Goal: Information Seeking & Learning: Find specific fact

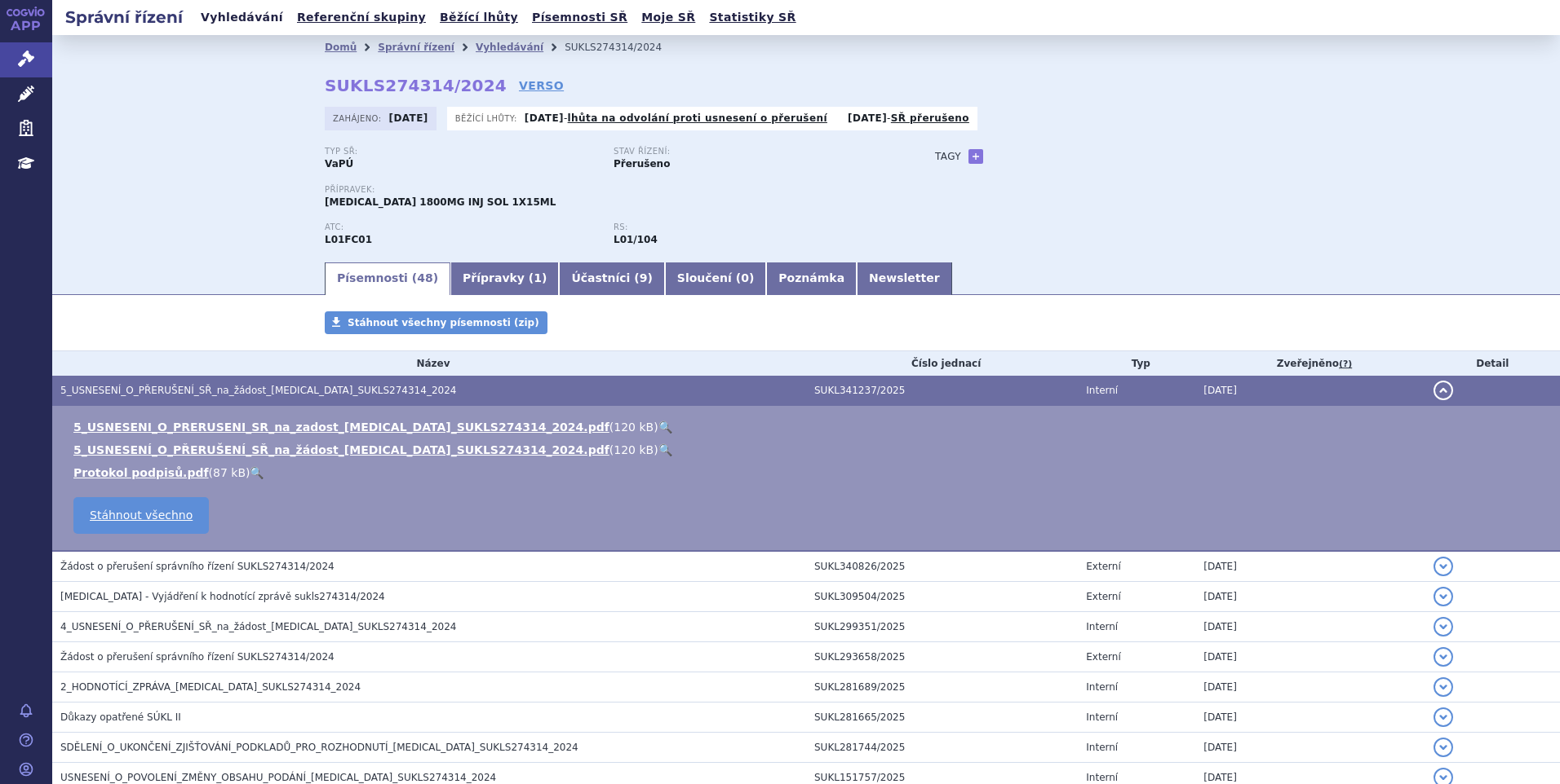
click at [256, 19] on link "Vyhledávání" at bounding box center [241, 17] width 92 height 22
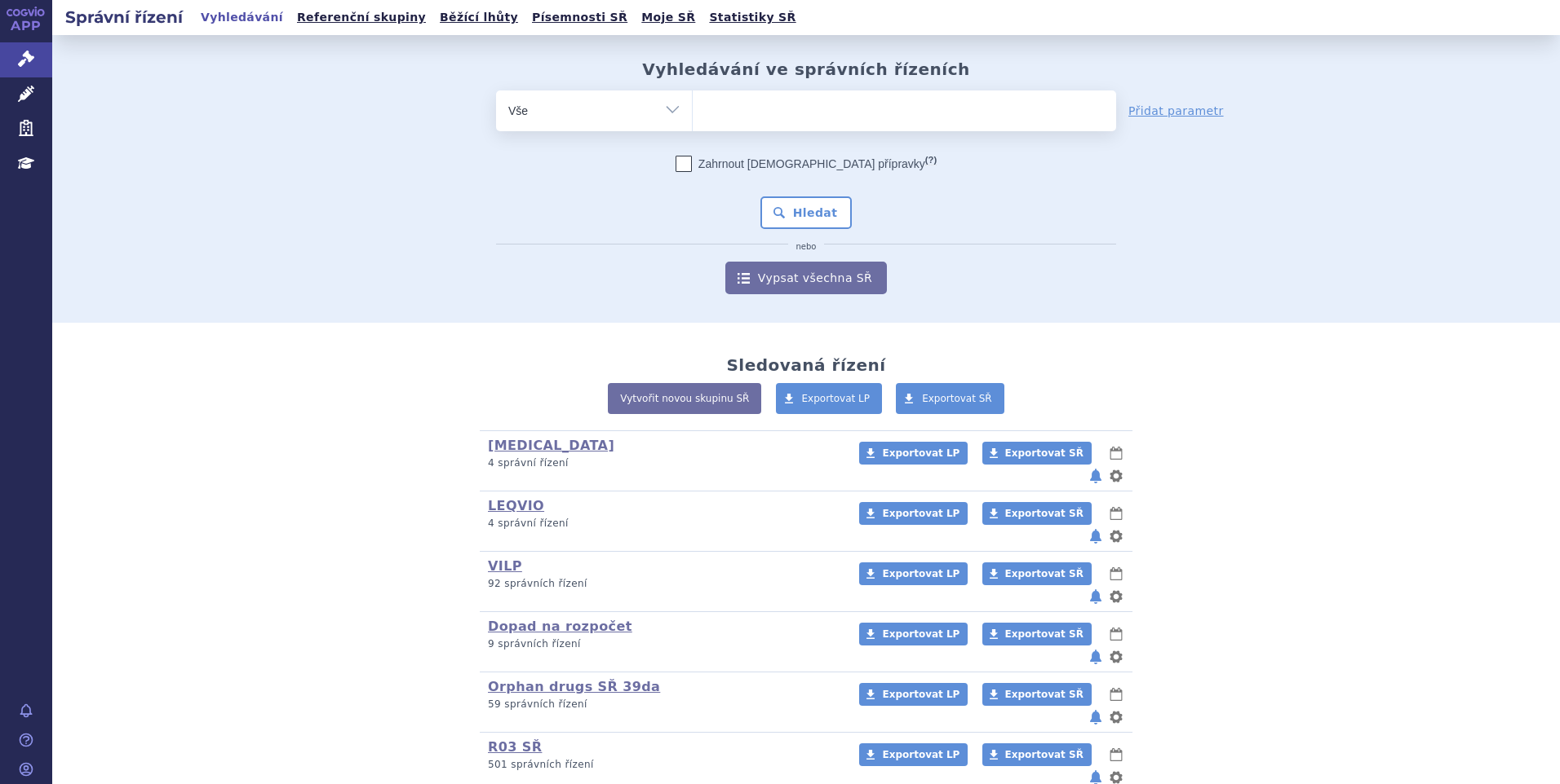
click at [767, 107] on ul at bounding box center [904, 107] width 423 height 34
click at [692, 107] on select at bounding box center [691, 109] width 1 height 41
paste input "SUKLS314655/2024"
type input "SUKLS314655/2024"
click at [785, 122] on ul at bounding box center [904, 107] width 423 height 34
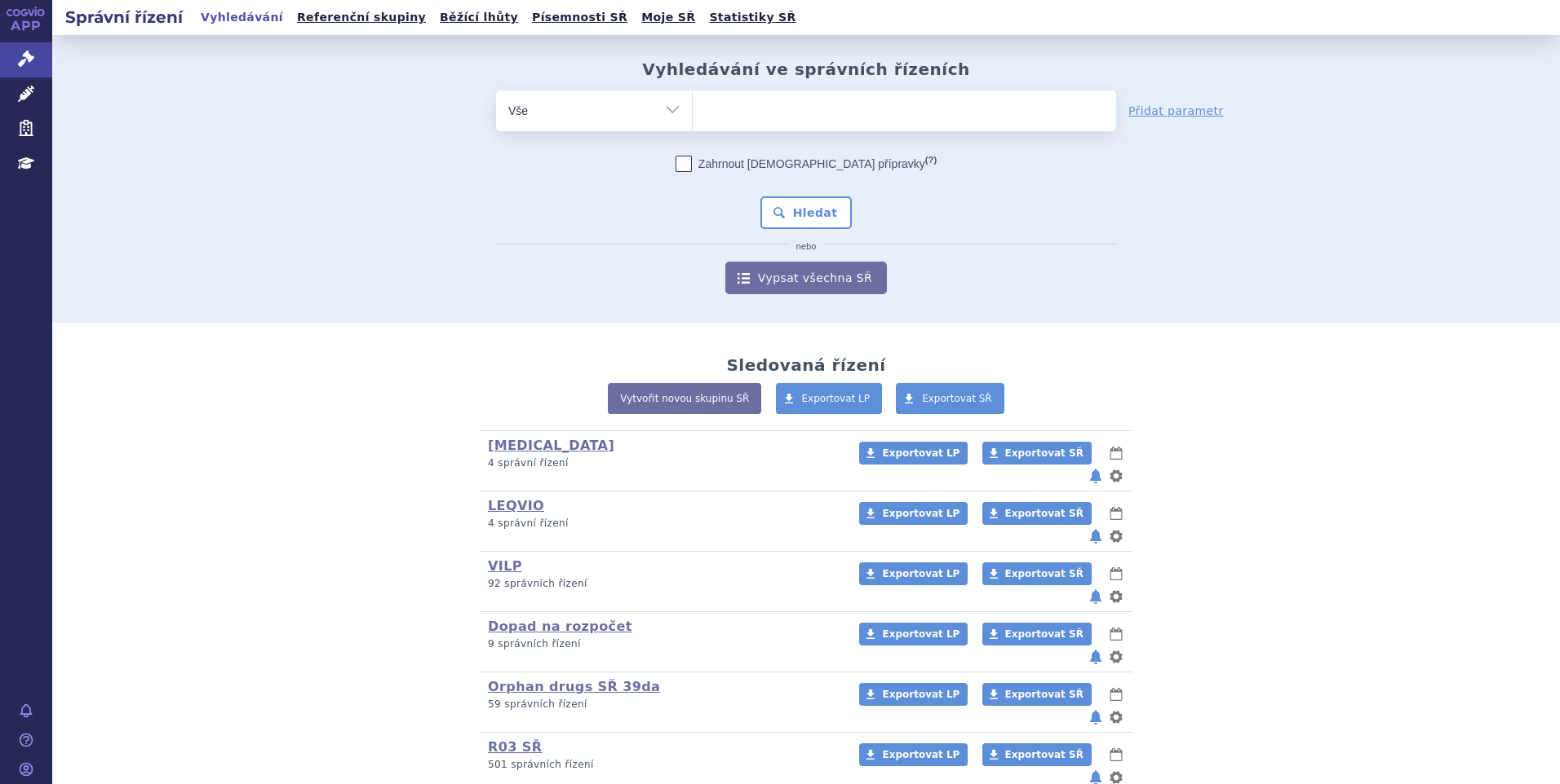
click at [692, 122] on select at bounding box center [691, 109] width 1 height 41
select select "SUKLS314655/2024"
click at [806, 215] on button "Hledat" at bounding box center [805, 212] width 92 height 32
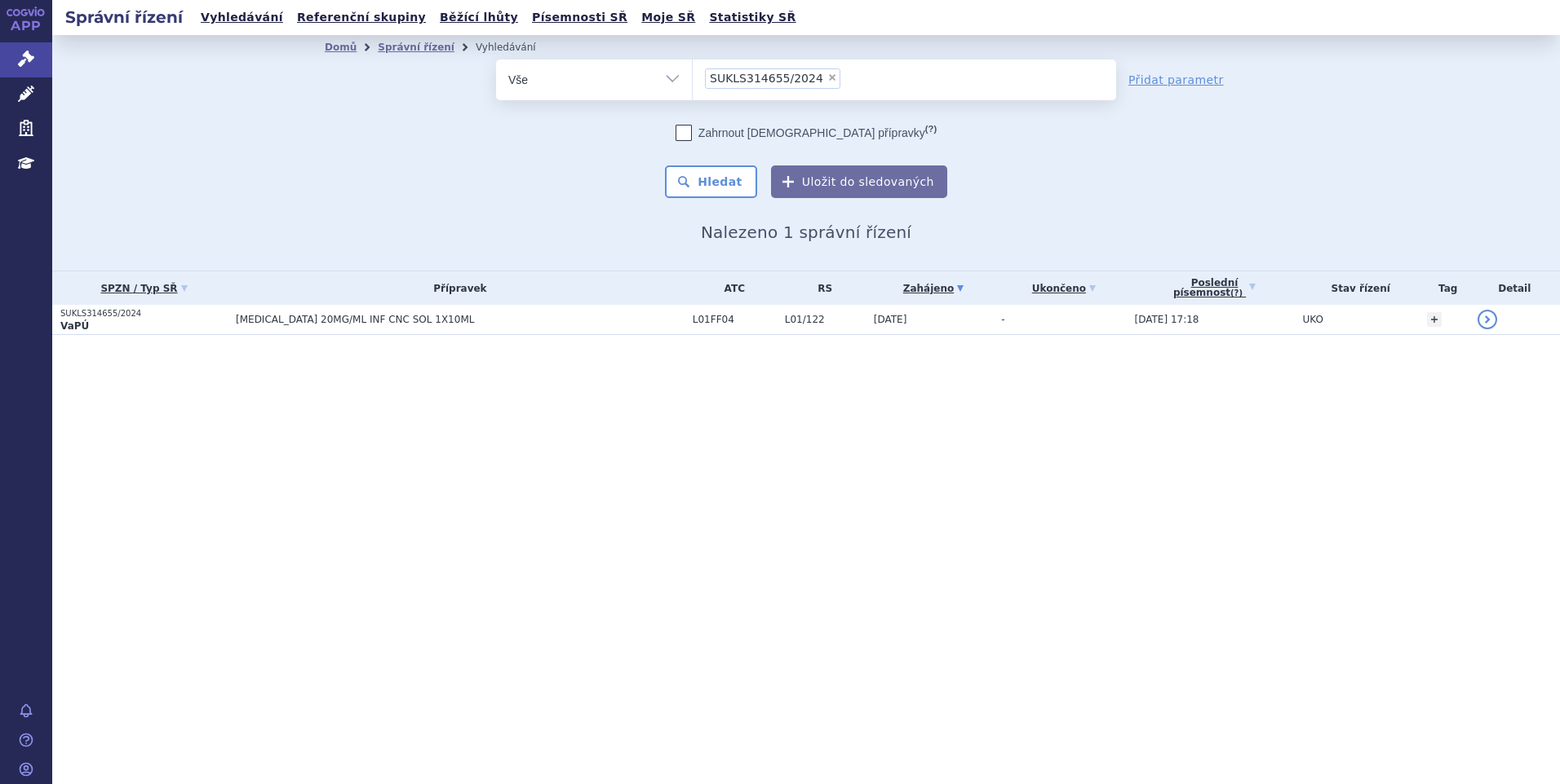
click at [191, 332] on p "VaPÚ" at bounding box center [144, 326] width 167 height 13
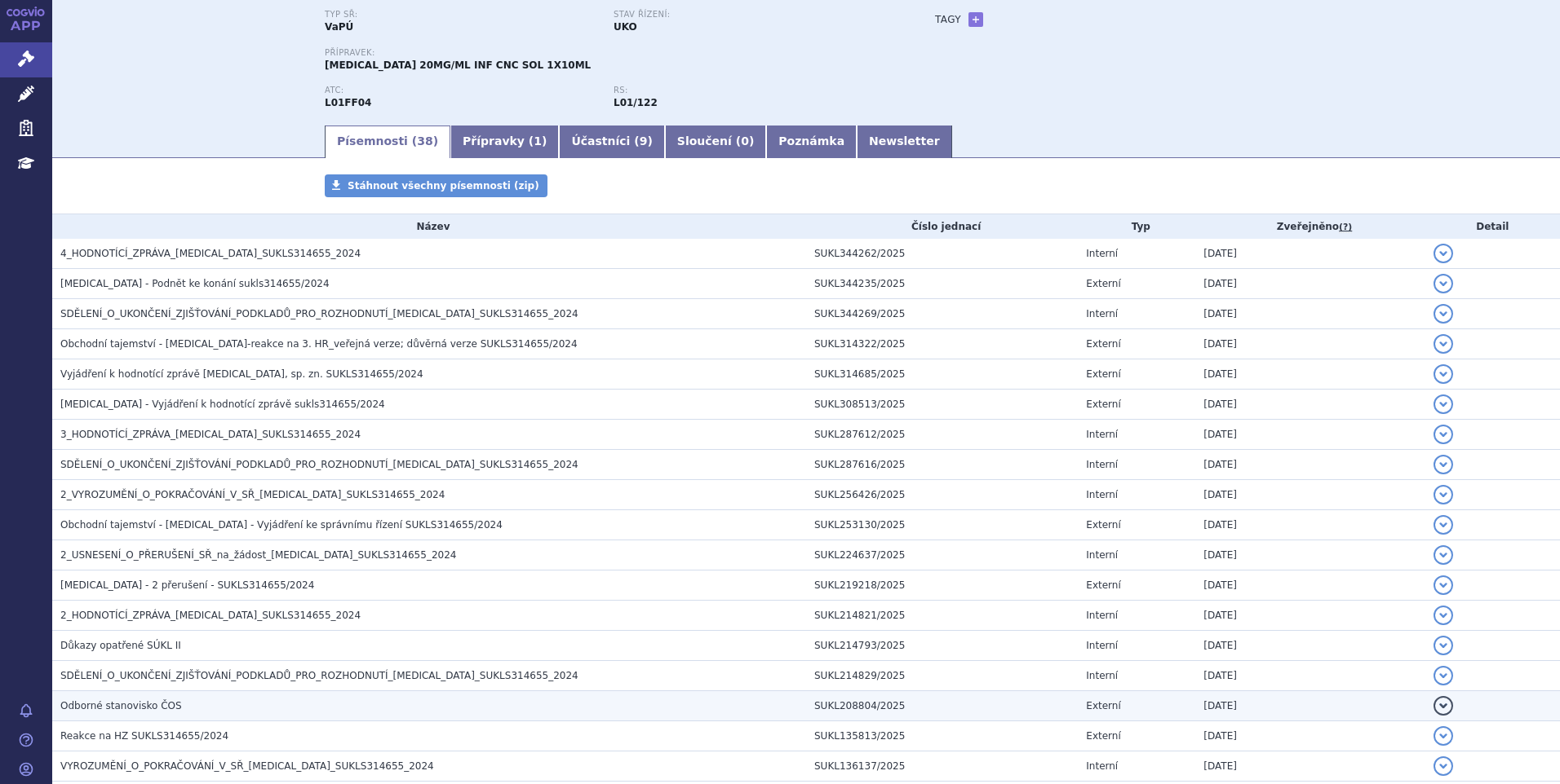
scroll to position [20, 0]
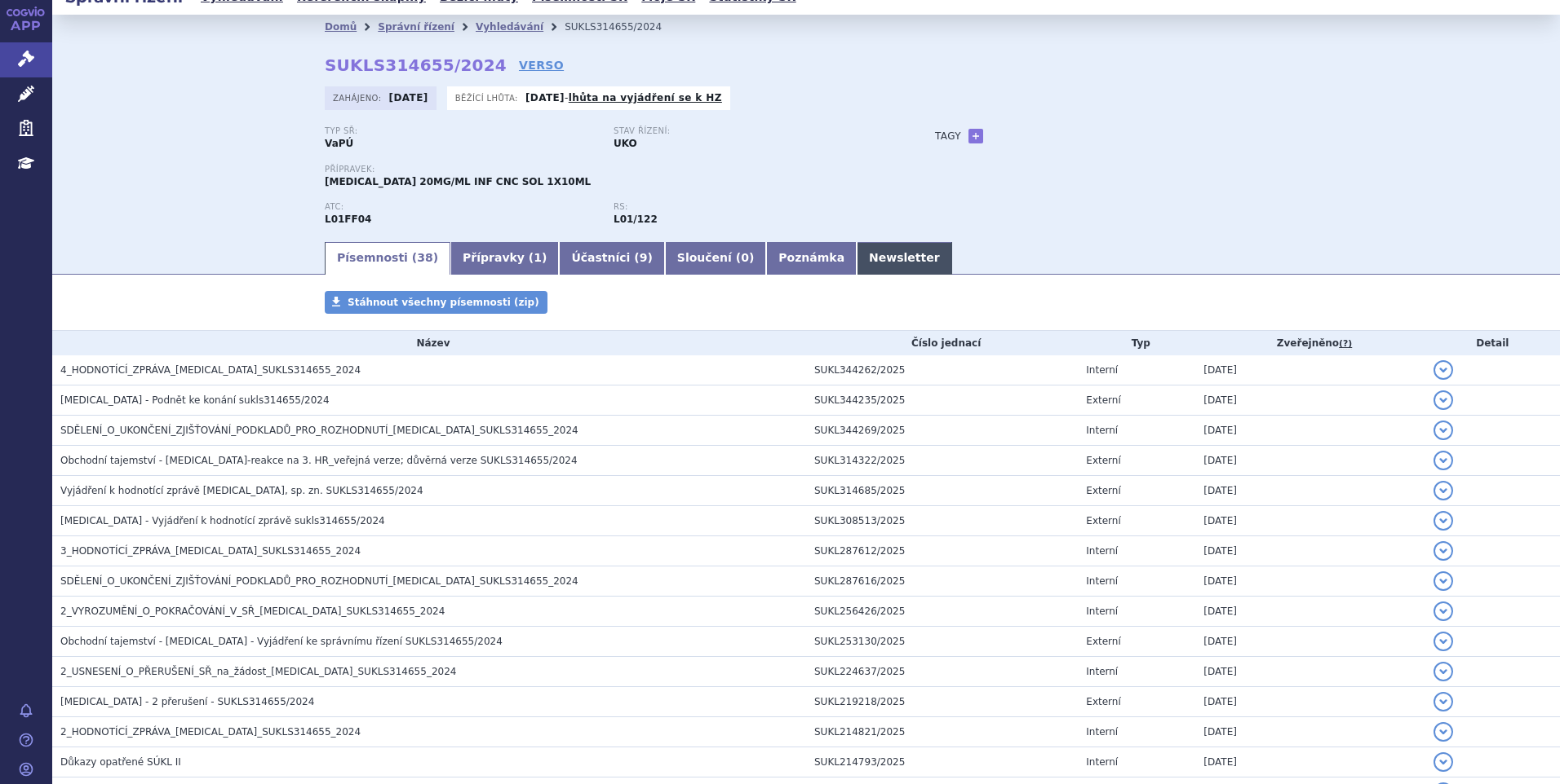
click at [856, 256] on link "Newsletter" at bounding box center [904, 258] width 96 height 32
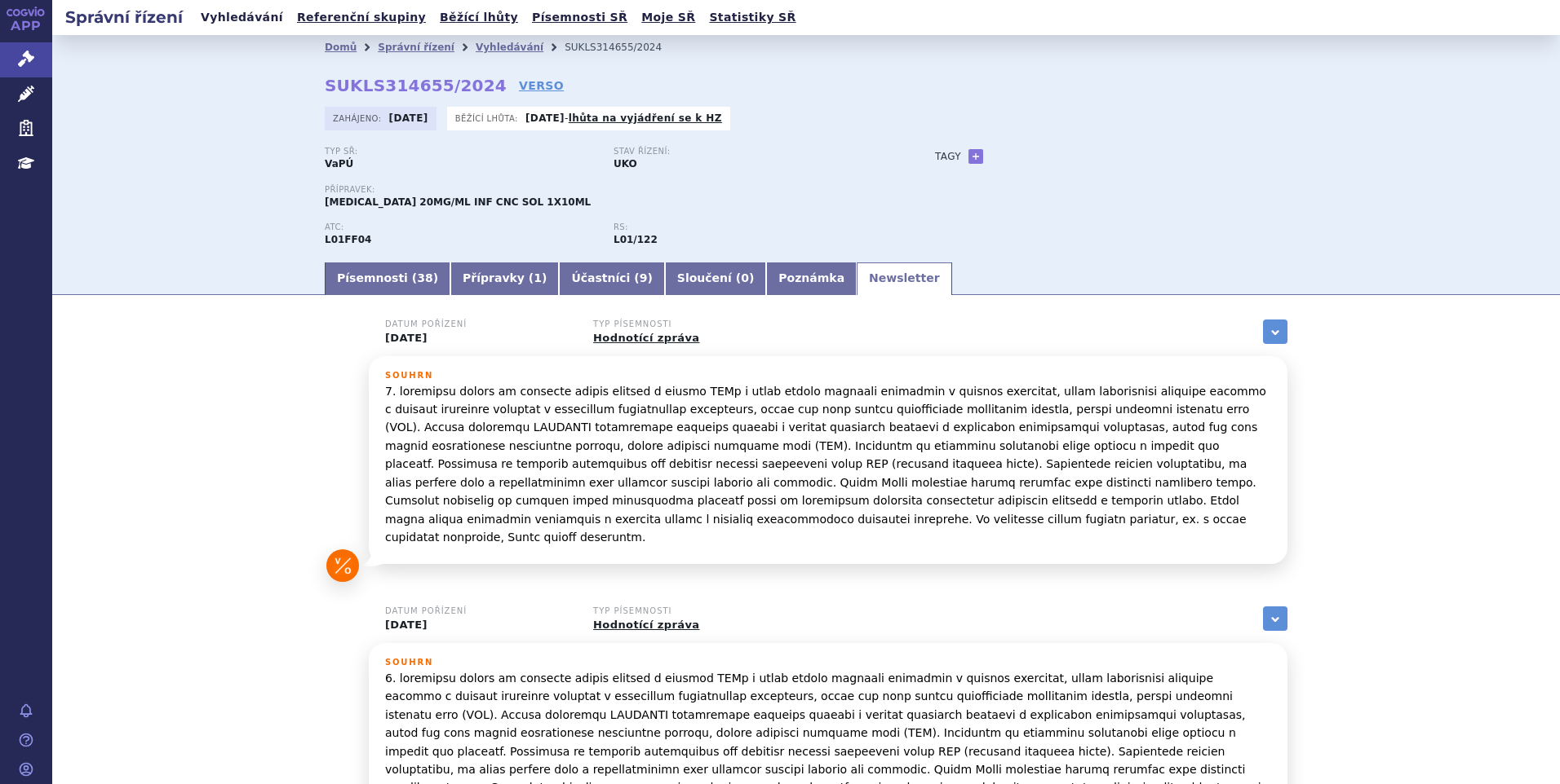
click at [230, 21] on link "Vyhledávání" at bounding box center [241, 17] width 92 height 22
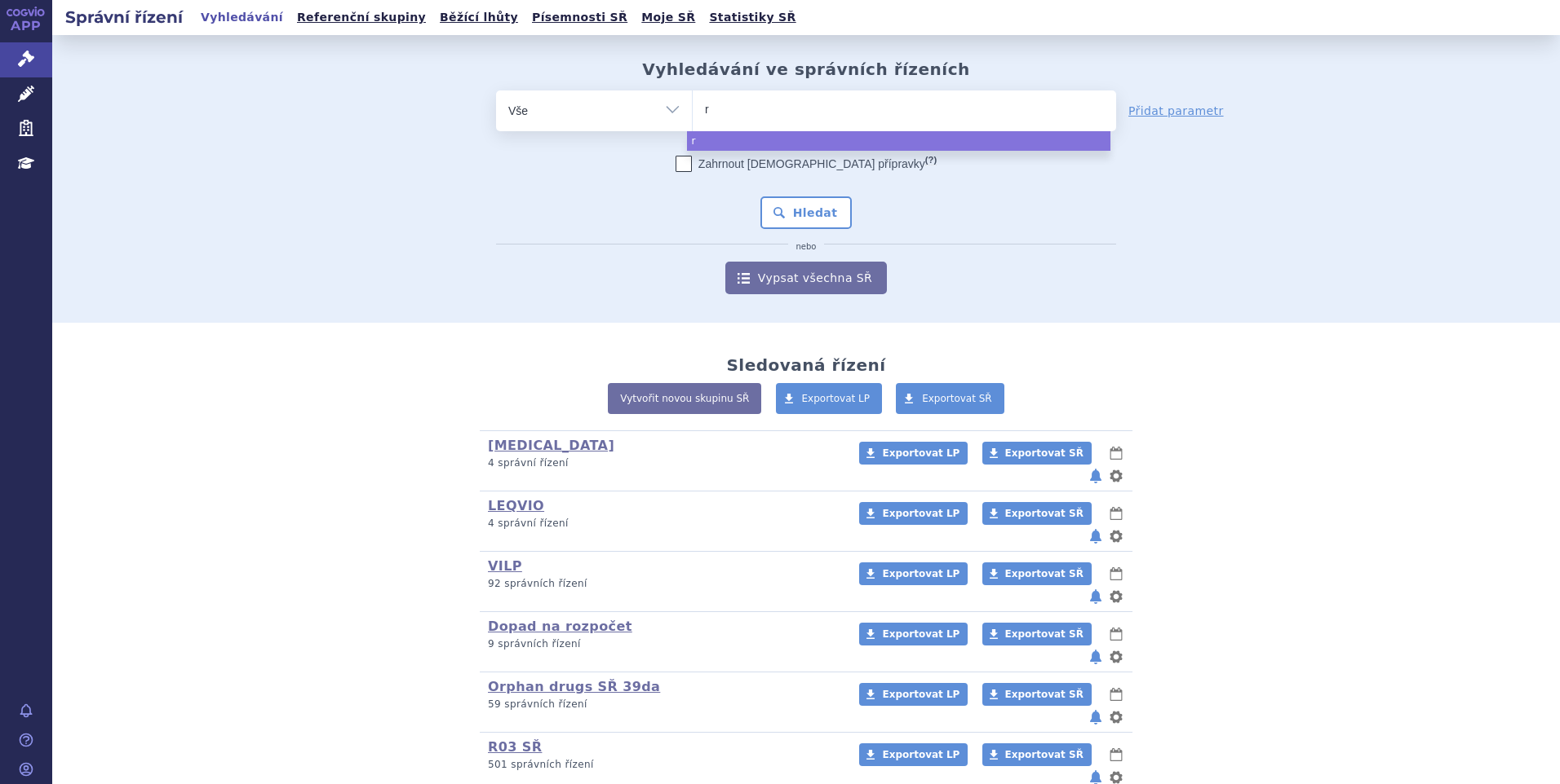
type input "re"
type input "rebl"
type input "reblo"
type input "rebloz"
type input "[MEDICAL_DATA]"
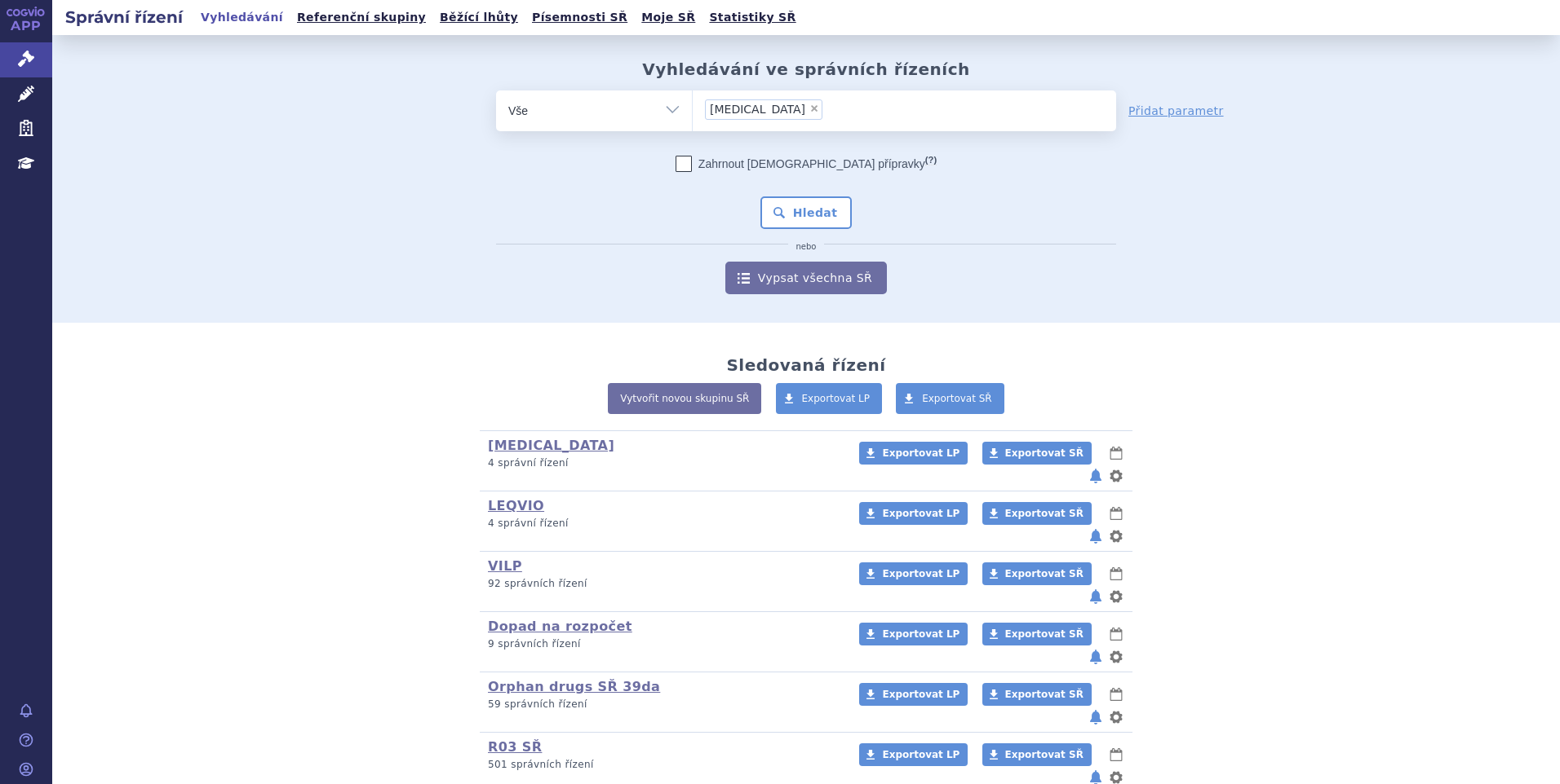
select select "[MEDICAL_DATA]"
click at [824, 202] on button "Hledat" at bounding box center [805, 212] width 92 height 32
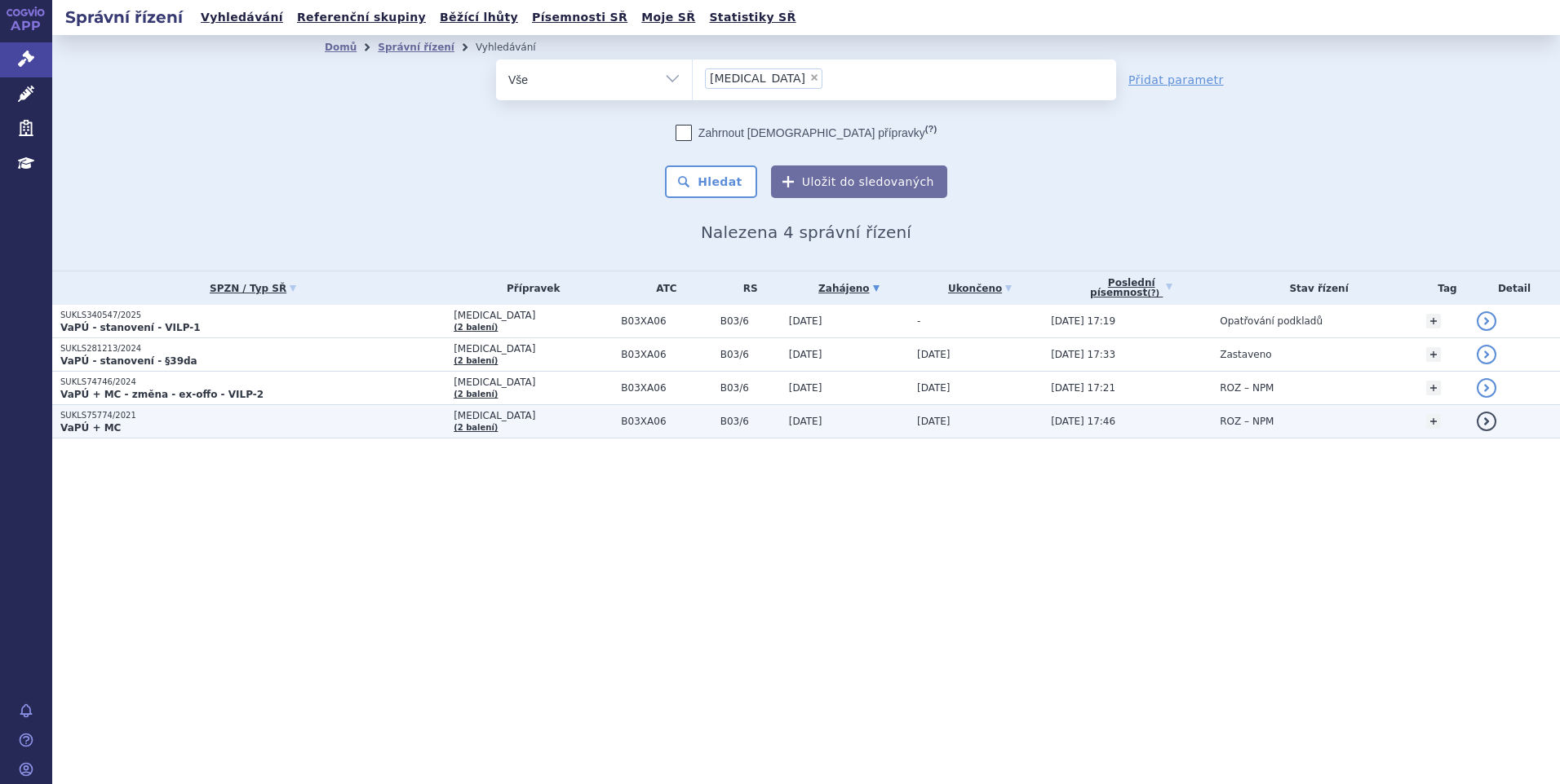
click at [195, 427] on p "VaPÚ + MC" at bounding box center [252, 427] width 385 height 13
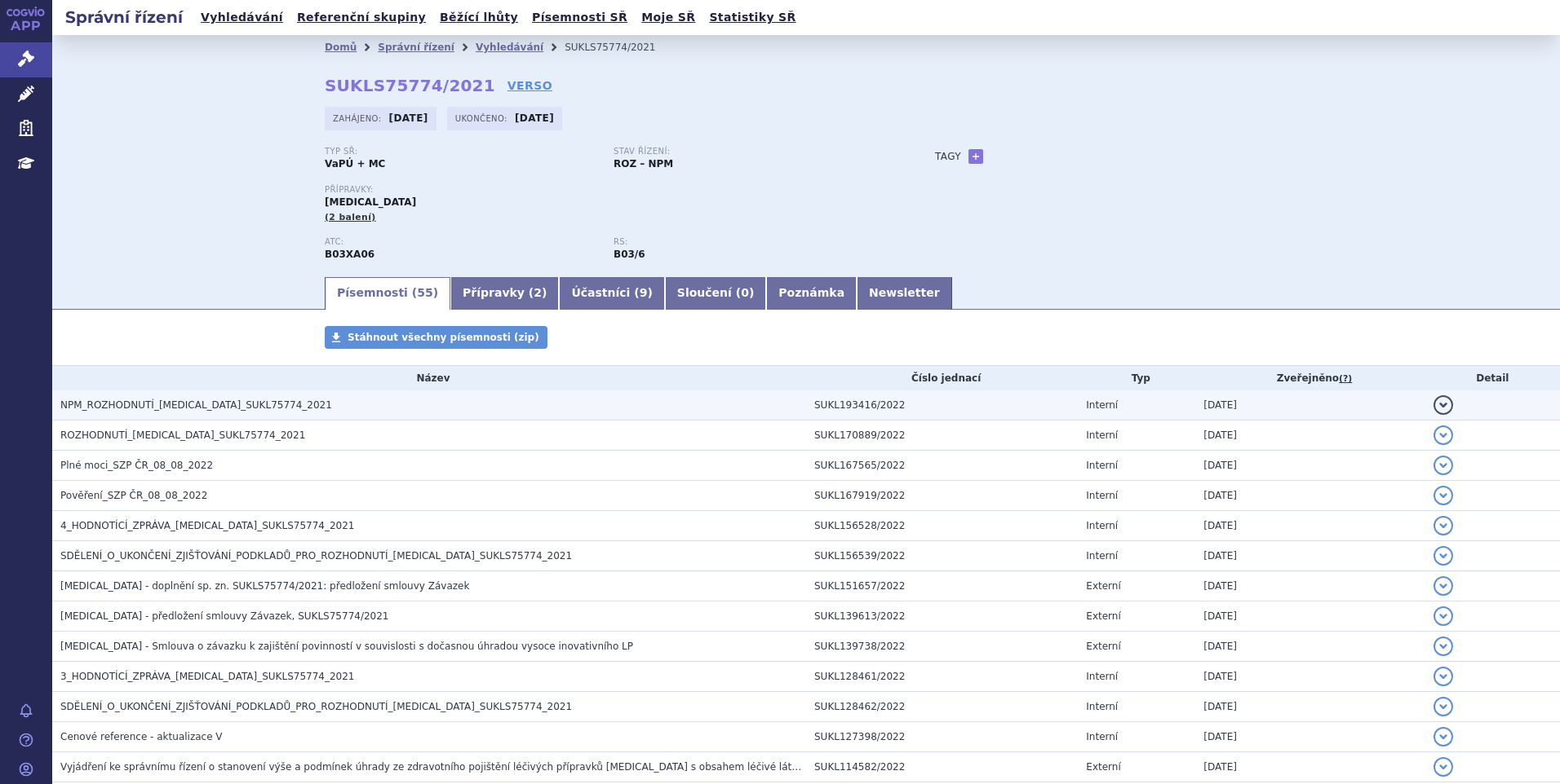
click at [287, 413] on h3 "NPM_ROZHODNUTÍ_REBLOZYL_SUKL75774_2021" at bounding box center [433, 405] width 746 height 17
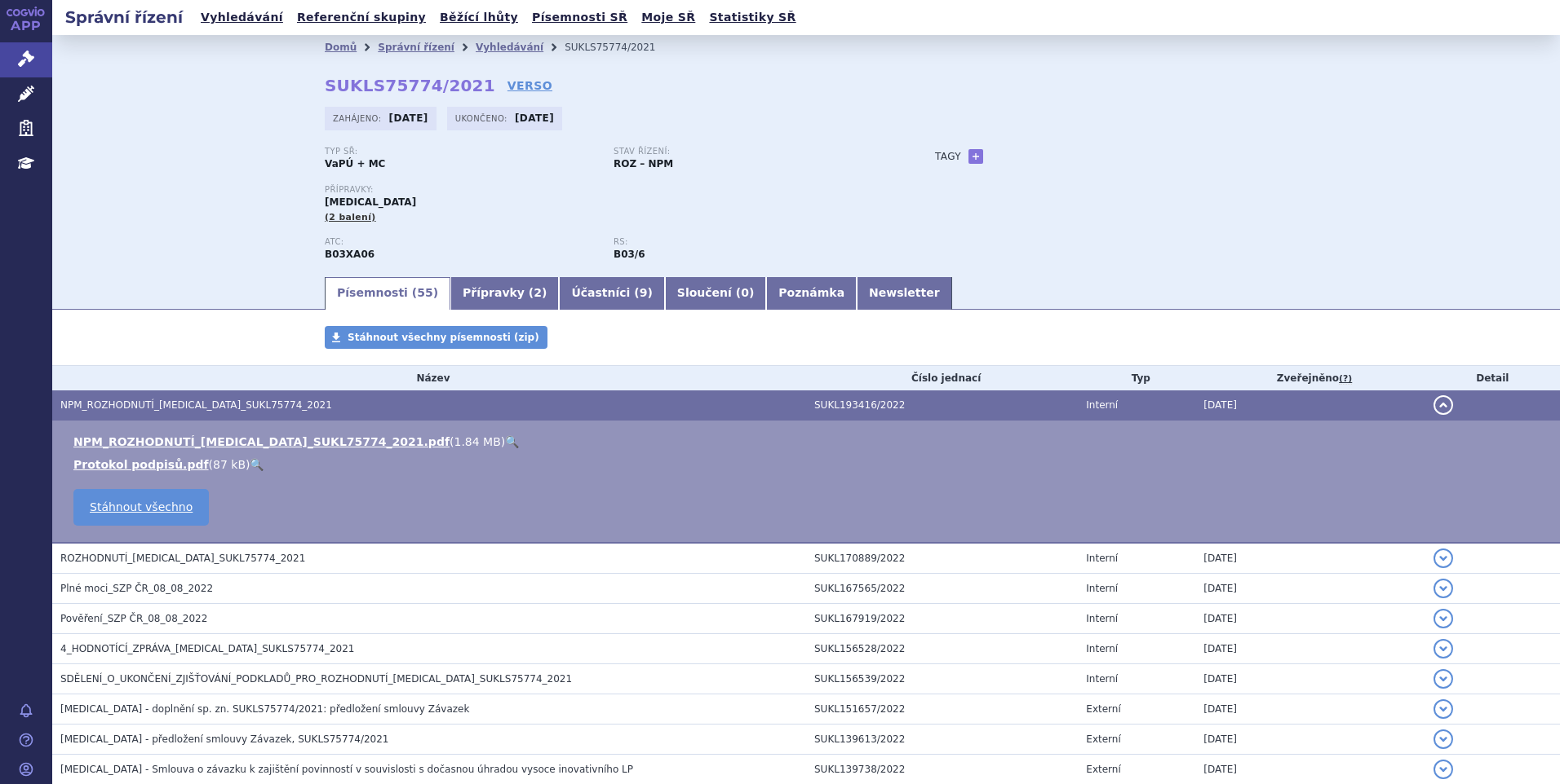
click at [505, 443] on link "🔍" at bounding box center [512, 441] width 14 height 13
click at [245, 30] on ul "Vyhledávání Referenční skupiny Běžící lhůty Písemnosti SŘ Moje SŘ Statistiky SŘ" at bounding box center [498, 18] width 606 height 35
click at [244, 23] on link "Vyhledávání" at bounding box center [241, 17] width 92 height 22
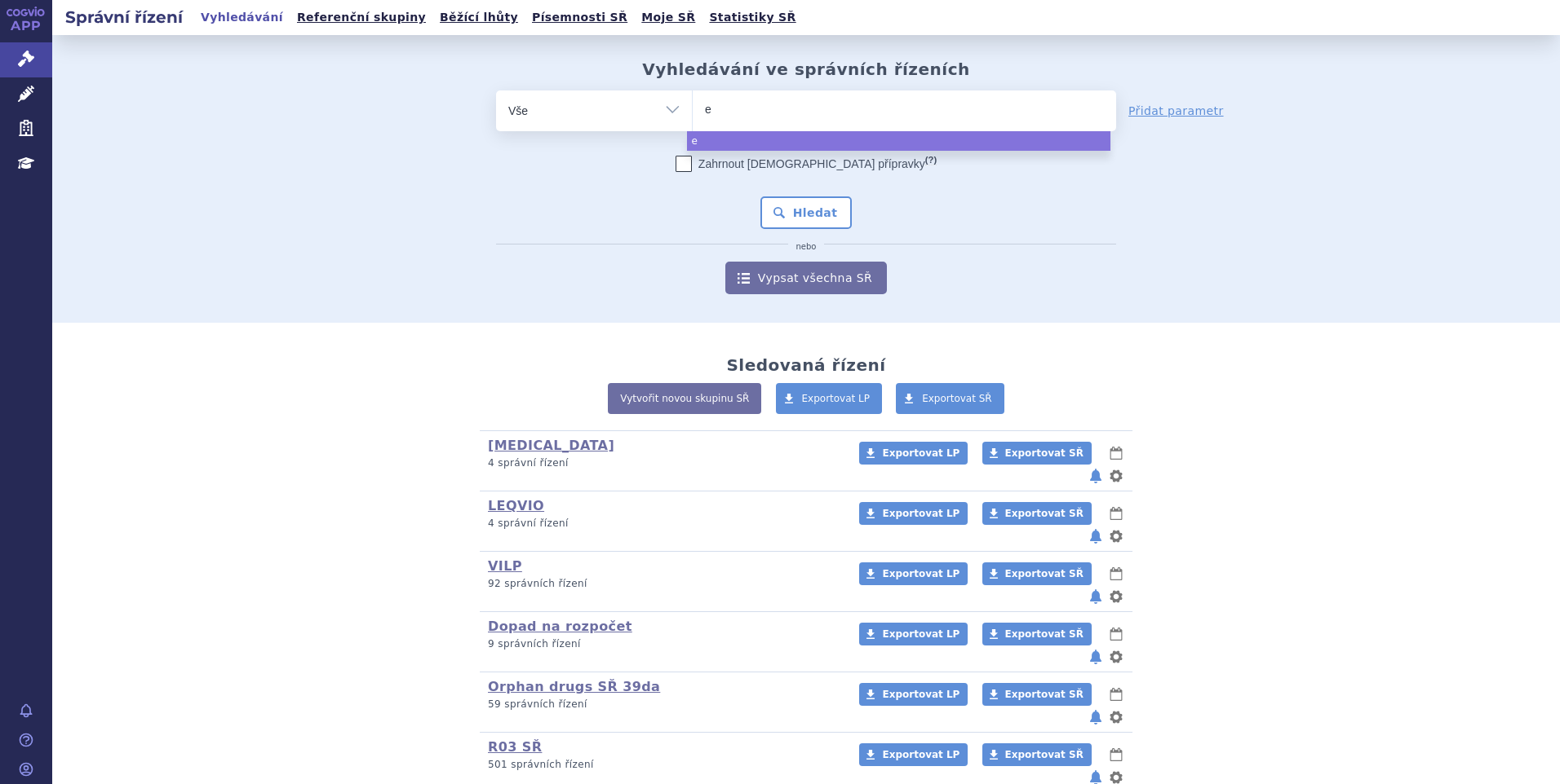
type input "ev"
type input "evre"
type input "evrenz"
type input "evrenzo"
select select "evrenzo"
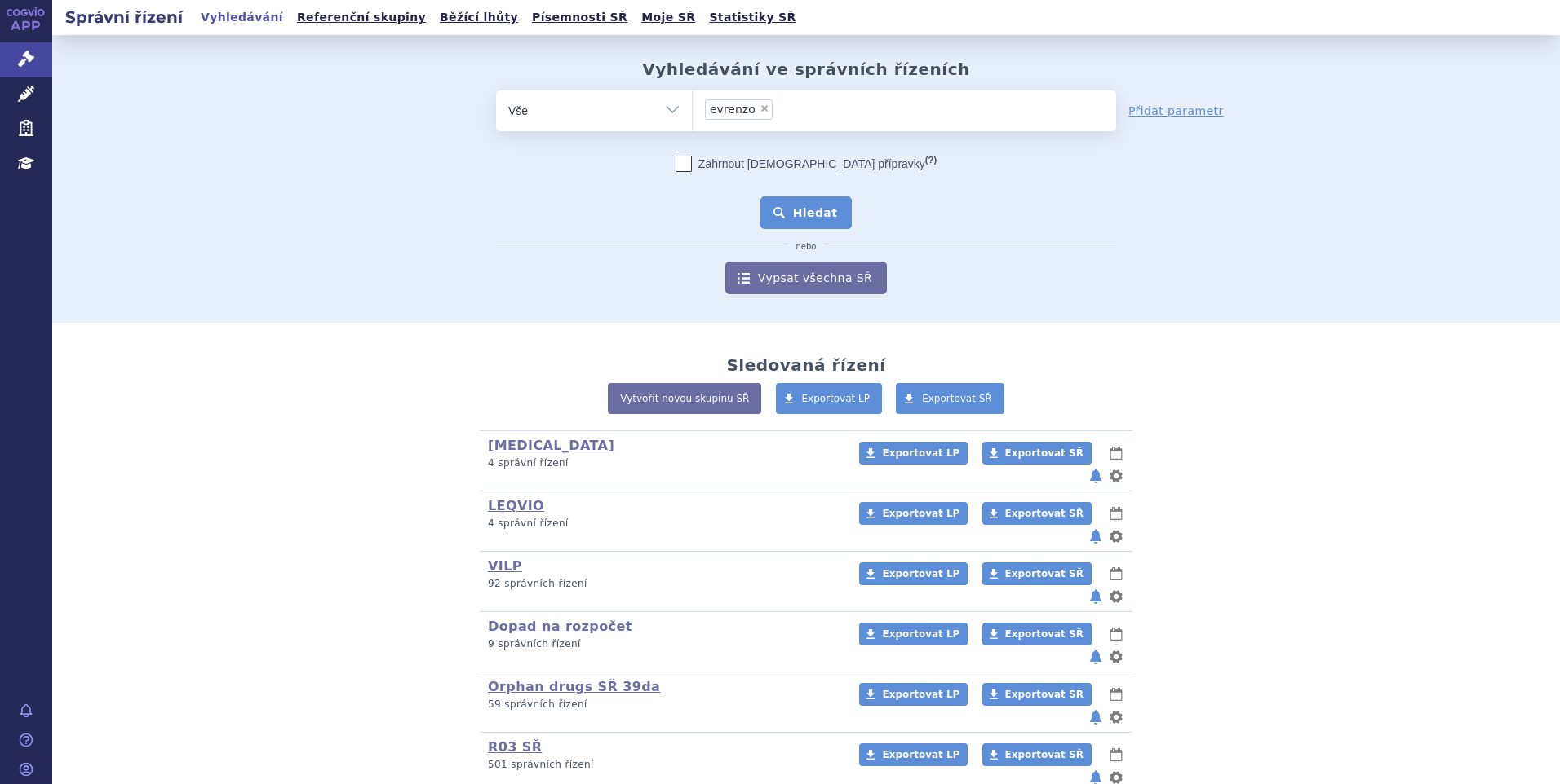
click at [817, 196] on button "Hledat" at bounding box center [805, 212] width 92 height 32
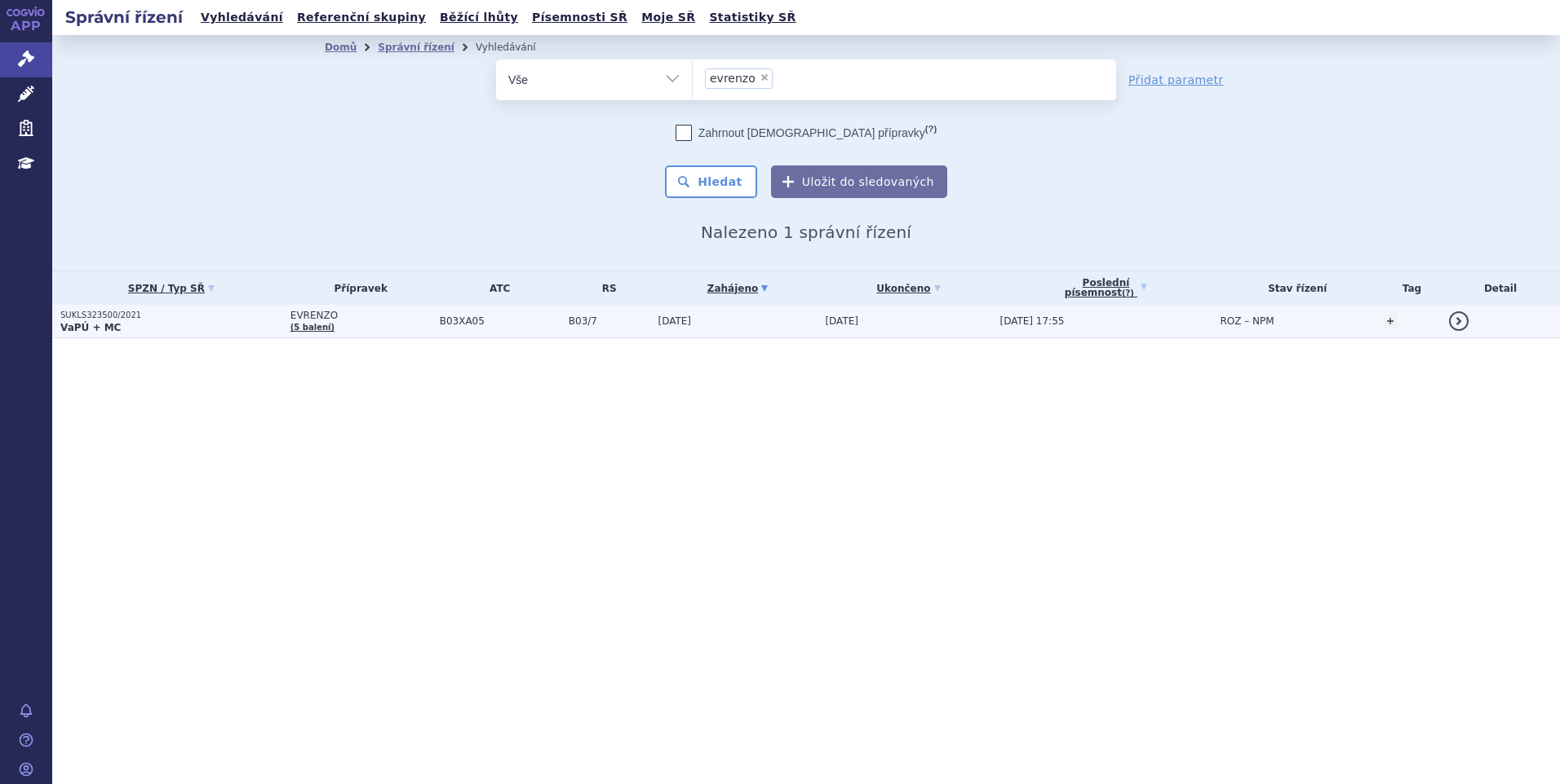
click at [211, 330] on p "VaPÚ + MC" at bounding box center [171, 328] width 222 height 13
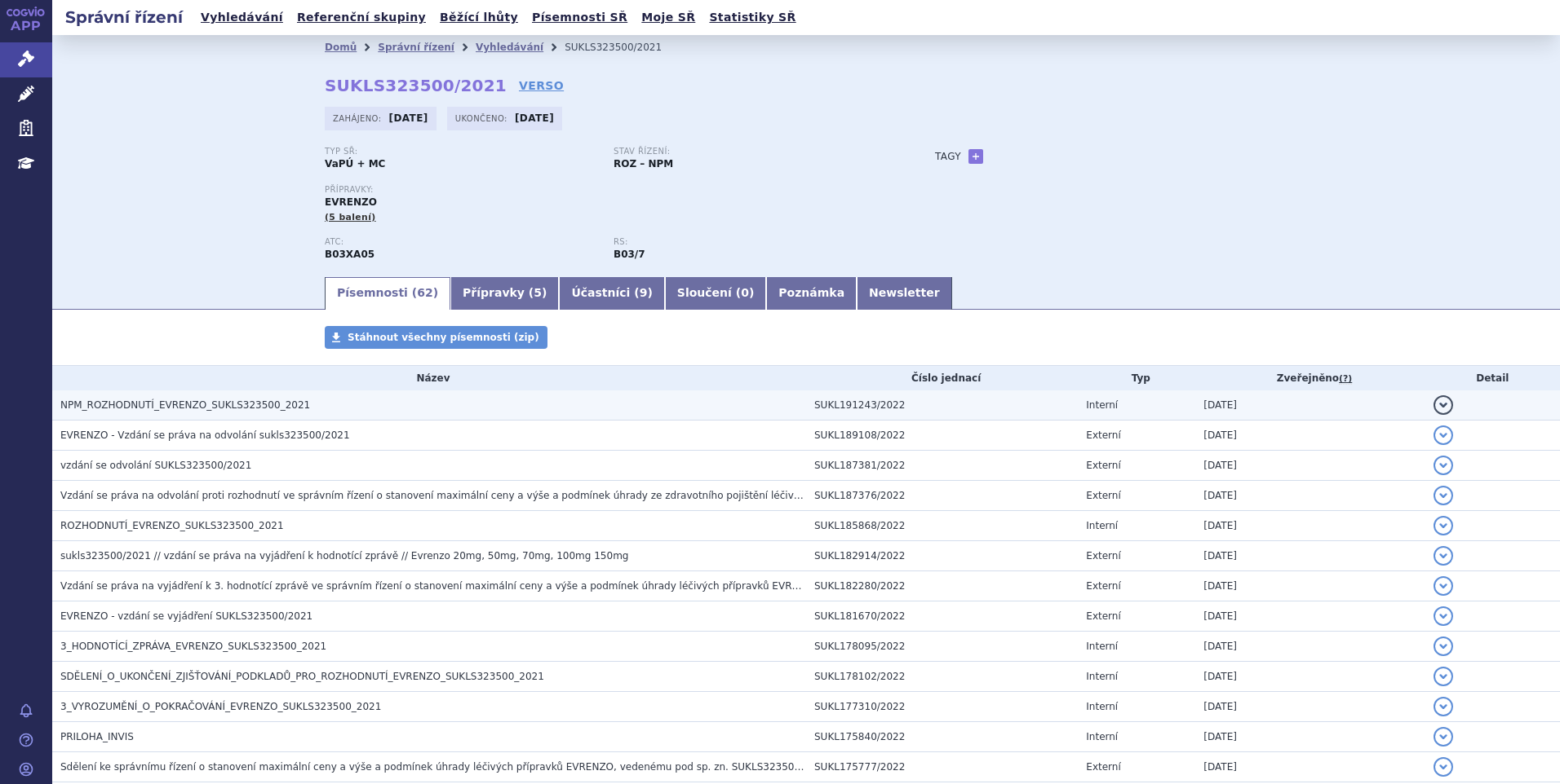
click at [241, 406] on span "NPM_ROZHODNUTÍ_EVRENZO_SUKLS323500_2021" at bounding box center [185, 405] width 250 height 11
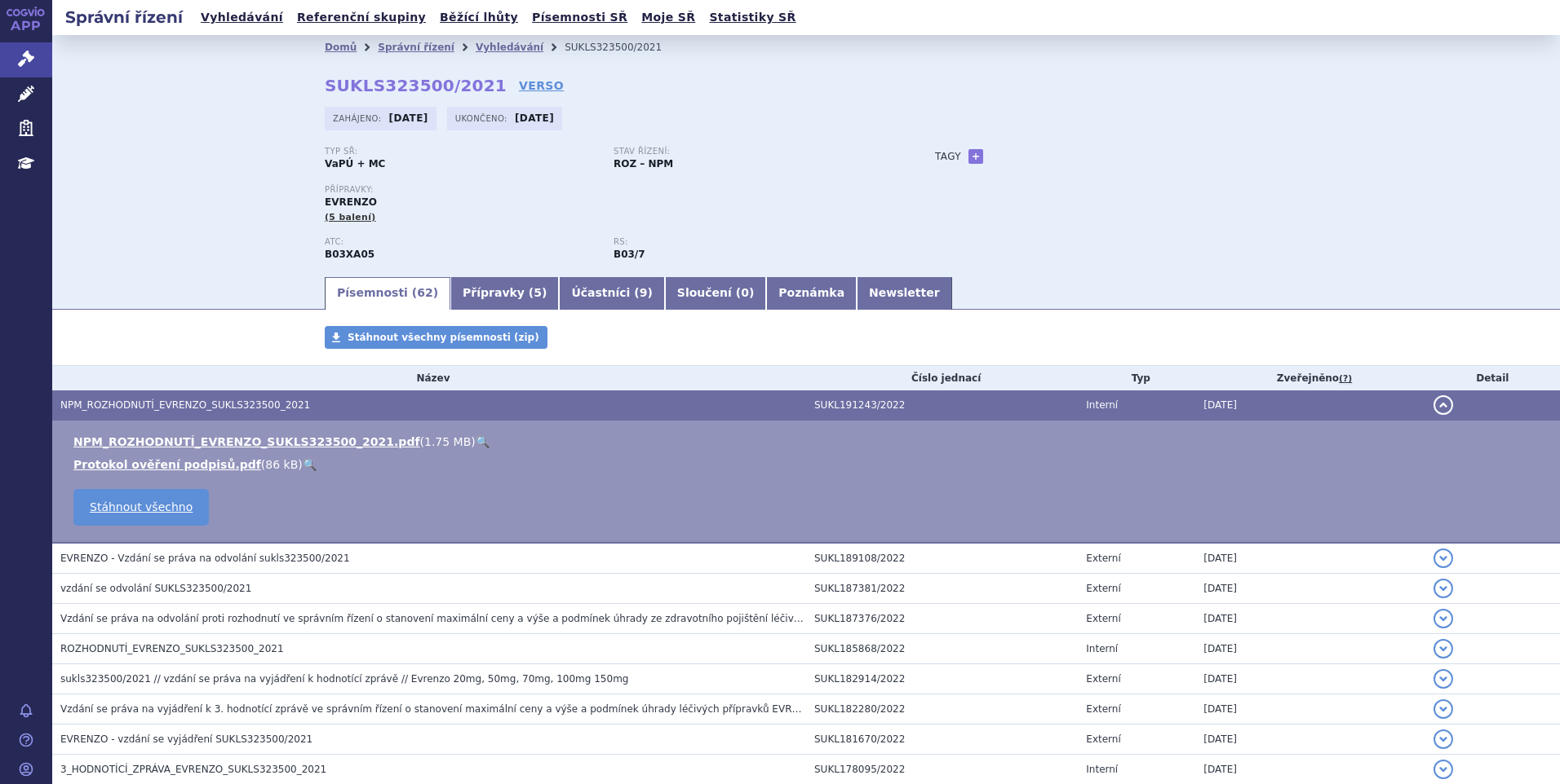
click at [476, 444] on link "🔍" at bounding box center [483, 441] width 14 height 13
